Goal: Task Accomplishment & Management: Use online tool/utility

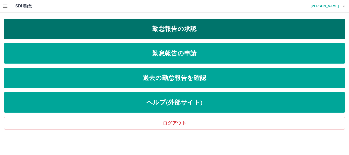
click at [158, 26] on link "勤怠報告の承認" at bounding box center [174, 29] width 340 height 20
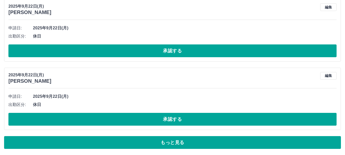
scroll to position [2273, 0]
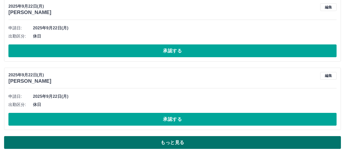
click at [141, 142] on button "もっと見る" at bounding box center [172, 142] width 337 height 13
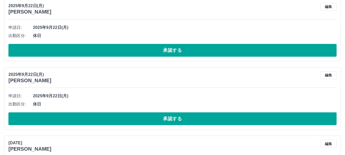
scroll to position [2323, 0]
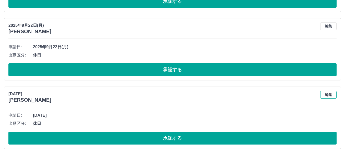
click at [333, 94] on button "編集" at bounding box center [328, 95] width 16 height 8
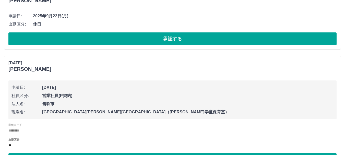
scroll to position [2391, 0]
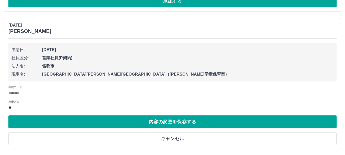
click at [66, 105] on input "**" at bounding box center [172, 107] width 328 height 6
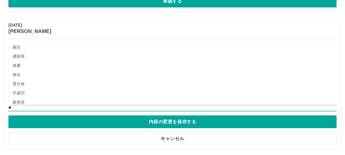
scroll to position [68, 0]
click at [43, 53] on li "休出" at bounding box center [172, 54] width 328 height 9
type input "**"
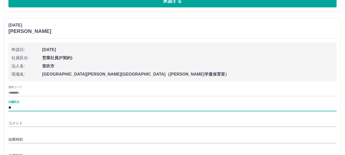
click at [37, 122] on input "コメント" at bounding box center [172, 122] width 328 height 7
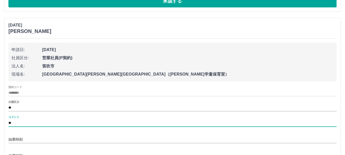
type input "*"
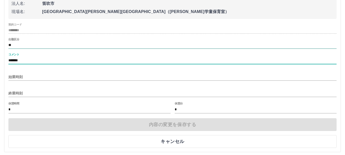
scroll to position [2457, 0]
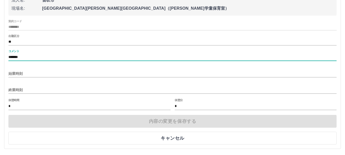
type input "*******"
click at [52, 76] on input "始業時刻" at bounding box center [172, 73] width 328 height 7
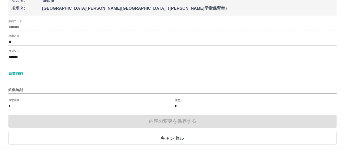
click at [57, 72] on input "始業時刻" at bounding box center [172, 73] width 328 height 7
click at [146, 113] on div "申請日: [DATE] 社員区分: 営業社員(P契約) 法人名: [GEOGRAPHIC_DATA] 現場名: [GEOGRAPHIC_DATA][PERSO…" at bounding box center [172, 61] width 328 height 168
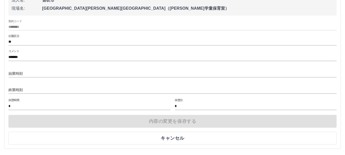
click at [64, 72] on input "始業時刻" at bounding box center [172, 73] width 328 height 7
click at [24, 90] on input "終業時刻" at bounding box center [172, 89] width 328 height 7
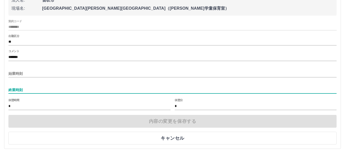
type input "*"
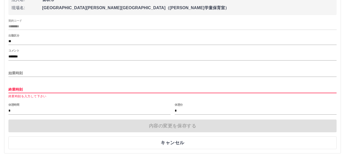
click at [74, 72] on input "始業時刻" at bounding box center [172, 72] width 328 height 7
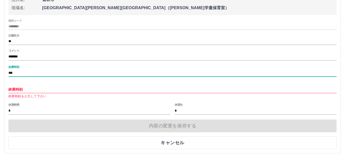
type input "***"
click at [66, 88] on input "終業時刻" at bounding box center [172, 89] width 328 height 7
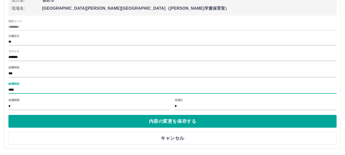
type input "****"
click at [56, 107] on input "*" at bounding box center [89, 106] width 162 height 7
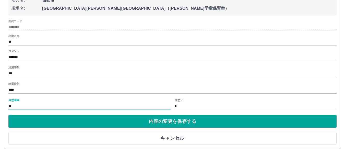
type input "*"
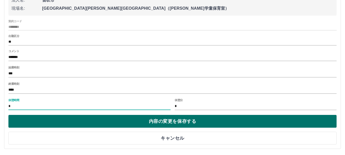
type input "*"
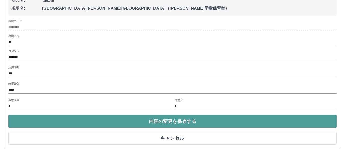
click at [62, 115] on button "内容の変更を保存する" at bounding box center [172, 121] width 328 height 13
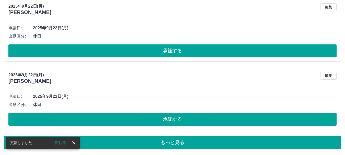
scroll to position [2273, 0]
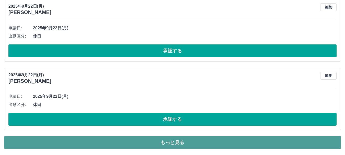
click at [145, 138] on button "もっと見る" at bounding box center [172, 142] width 337 height 13
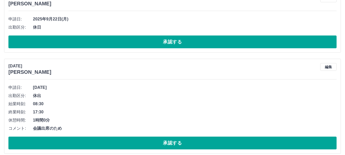
scroll to position [2355, 0]
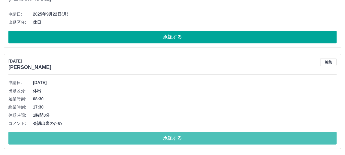
click at [145, 138] on button "承認する" at bounding box center [172, 138] width 328 height 13
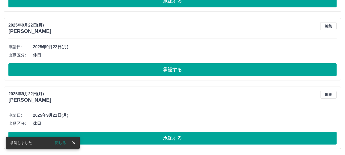
scroll to position [2254, 0]
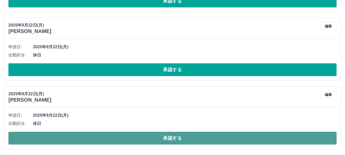
click at [259, 134] on button "承認する" at bounding box center [172, 138] width 328 height 13
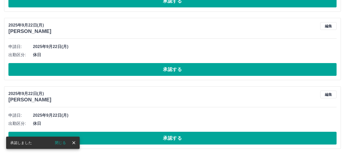
scroll to position [2186, 0]
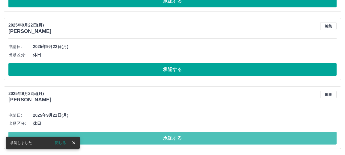
click at [259, 134] on button "承認する" at bounding box center [172, 138] width 328 height 13
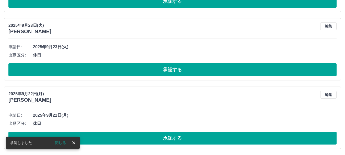
scroll to position [2117, 0]
click at [259, 134] on button "承認する" at bounding box center [172, 138] width 328 height 13
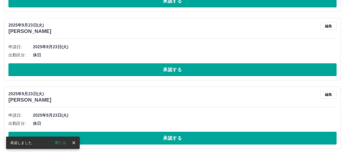
scroll to position [2049, 0]
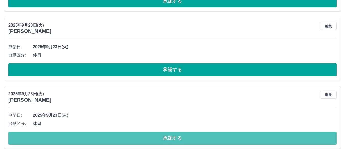
click at [259, 134] on button "承認する" at bounding box center [172, 138] width 328 height 13
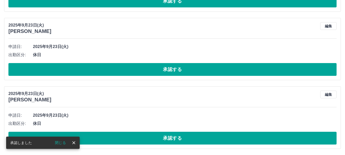
scroll to position [1981, 0]
click at [259, 134] on button "承認する" at bounding box center [172, 138] width 328 height 13
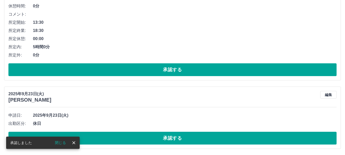
scroll to position [1912, 0]
click at [259, 134] on button "承認する" at bounding box center [172, 138] width 328 height 13
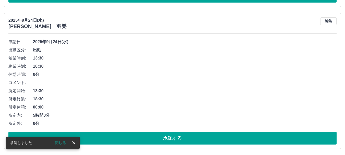
scroll to position [1843, 0]
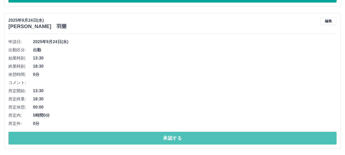
click at [259, 134] on button "承認する" at bounding box center [172, 138] width 328 height 13
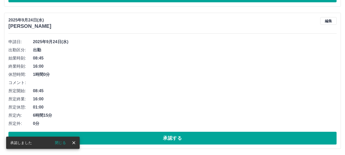
scroll to position [1702, 0]
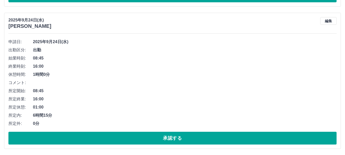
click at [259, 134] on button "承認する" at bounding box center [172, 138] width 328 height 13
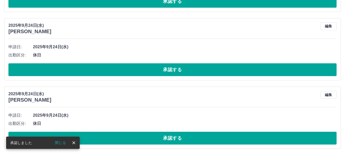
scroll to position [1560, 0]
click at [259, 134] on button "承認する" at bounding box center [172, 138] width 328 height 13
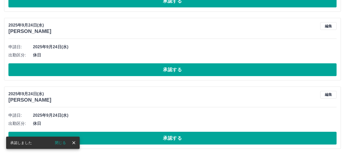
scroll to position [1491, 0]
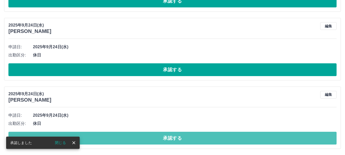
click at [259, 134] on button "承認する" at bounding box center [172, 138] width 328 height 13
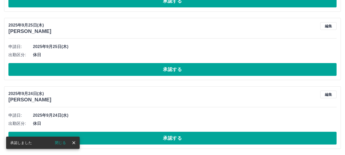
scroll to position [1423, 0]
click at [259, 134] on button "承認する" at bounding box center [172, 138] width 328 height 13
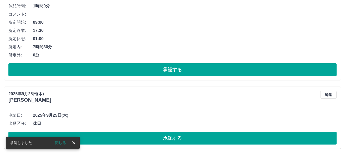
scroll to position [1354, 0]
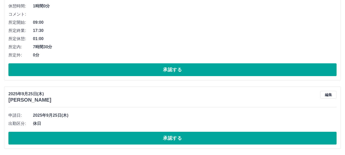
click at [259, 134] on button "承認する" at bounding box center [172, 138] width 328 height 13
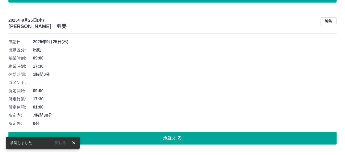
scroll to position [1286, 0]
click at [259, 134] on button "承認する" at bounding box center [172, 138] width 328 height 13
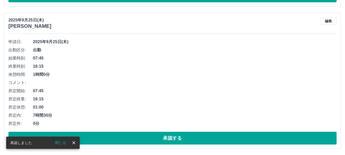
scroll to position [1144, 0]
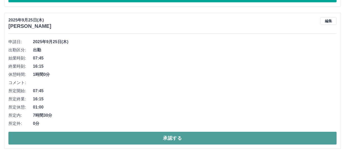
click at [258, 140] on button "承認する" at bounding box center [172, 138] width 328 height 13
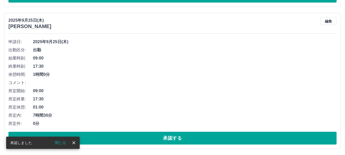
scroll to position [1002, 0]
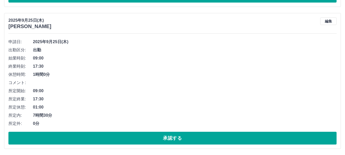
click at [258, 140] on button "承認する" at bounding box center [172, 138] width 328 height 13
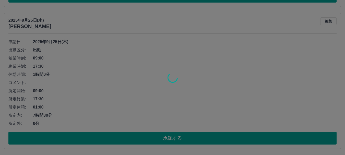
scroll to position [860, 0]
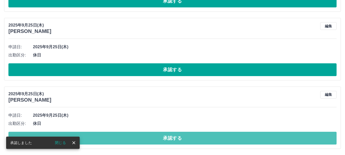
click at [258, 140] on button "承認する" at bounding box center [172, 138] width 328 height 13
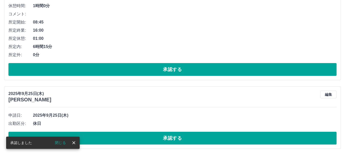
scroll to position [791, 0]
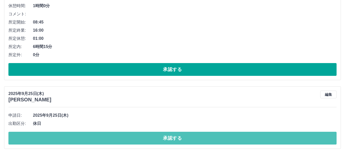
click at [258, 140] on button "承認する" at bounding box center [172, 138] width 328 height 13
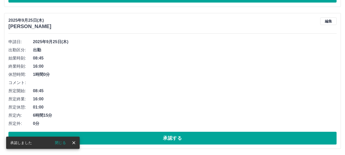
scroll to position [723, 0]
click at [258, 140] on button "承認する" at bounding box center [172, 138] width 328 height 13
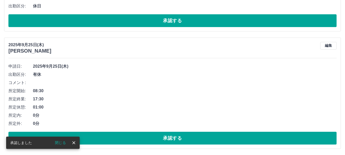
scroll to position [581, 0]
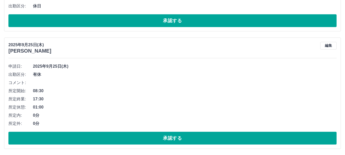
click at [258, 140] on button "承認する" at bounding box center [172, 138] width 328 height 13
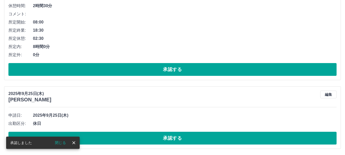
scroll to position [464, 0]
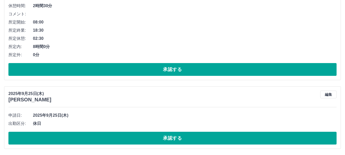
click at [258, 140] on button "承認する" at bounding box center [172, 138] width 328 height 13
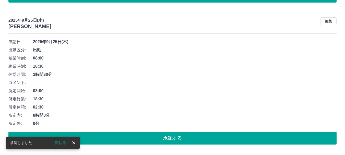
scroll to position [395, 0]
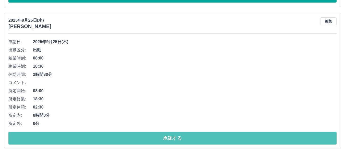
click at [258, 140] on button "承認する" at bounding box center [172, 138] width 328 height 13
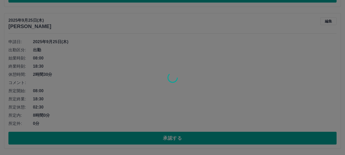
scroll to position [253, 0]
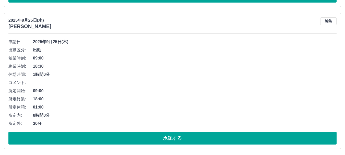
click at [258, 140] on button "承認する" at bounding box center [172, 138] width 328 height 13
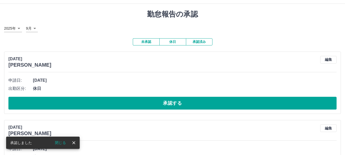
scroll to position [0, 0]
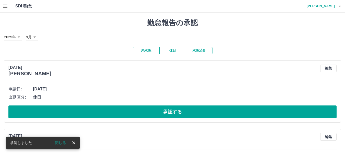
click at [209, 49] on button "承認済み" at bounding box center [199, 50] width 27 height 7
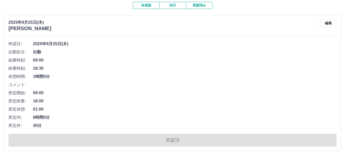
scroll to position [51, 0]
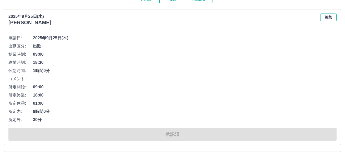
click at [327, 16] on button "編集" at bounding box center [328, 18] width 16 height 8
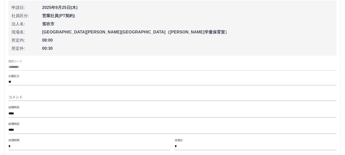
scroll to position [85, 0]
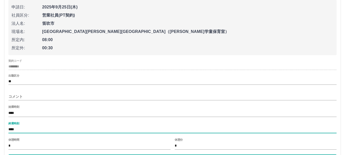
click at [18, 130] on input "****" at bounding box center [172, 129] width 328 height 7
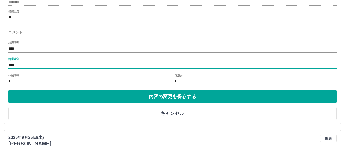
scroll to position [153, 0]
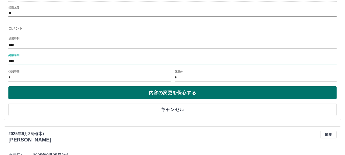
type input "****"
click at [148, 95] on button "内容の変更を保存する" at bounding box center [172, 92] width 328 height 13
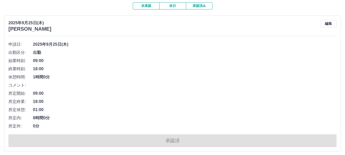
scroll to position [34, 0]
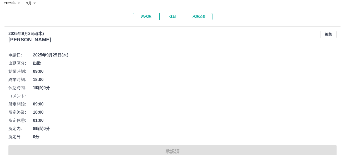
click at [150, 16] on button "未承認" at bounding box center [146, 16] width 27 height 7
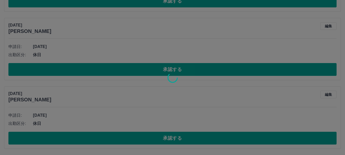
scroll to position [111, 0]
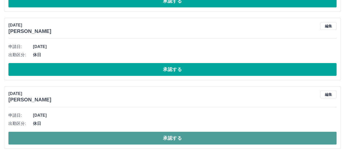
click at [78, 140] on button "承認する" at bounding box center [172, 138] width 328 height 13
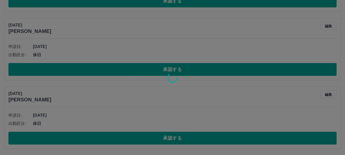
scroll to position [43, 0]
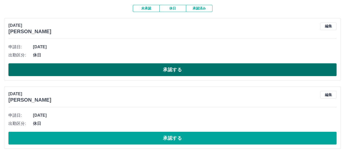
click at [71, 70] on button "承認する" at bounding box center [172, 69] width 328 height 13
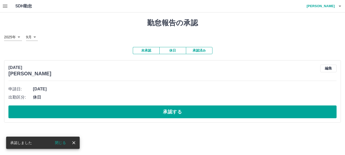
scroll to position [0, 0]
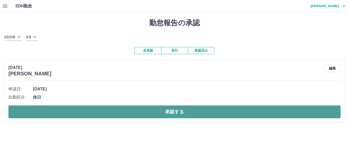
drag, startPoint x: 91, startPoint y: 111, endPoint x: 59, endPoint y: 113, distance: 31.7
click at [59, 113] on button "承認する" at bounding box center [174, 111] width 332 height 13
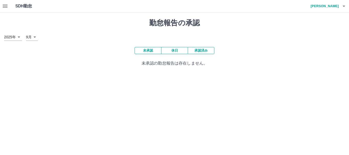
click at [202, 47] on button "承認済み" at bounding box center [201, 50] width 27 height 7
